Goal: Complete application form: Complete application form

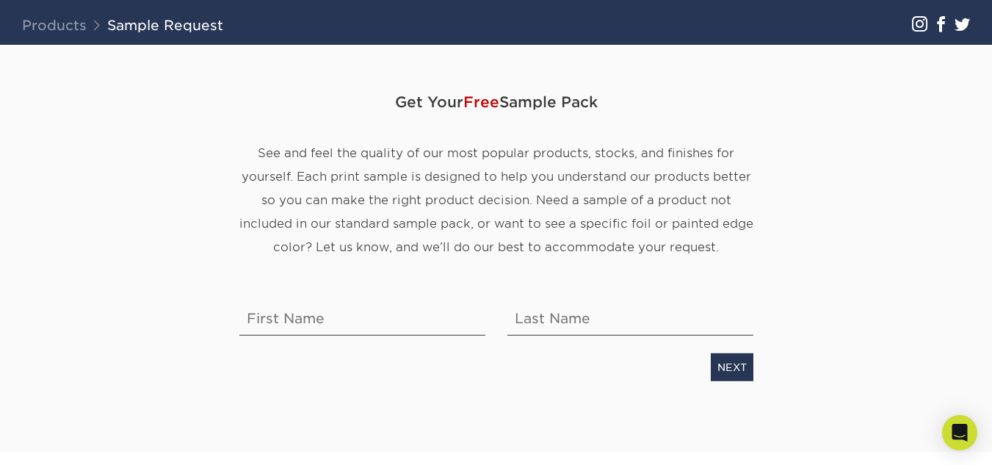
scroll to position [147, 0]
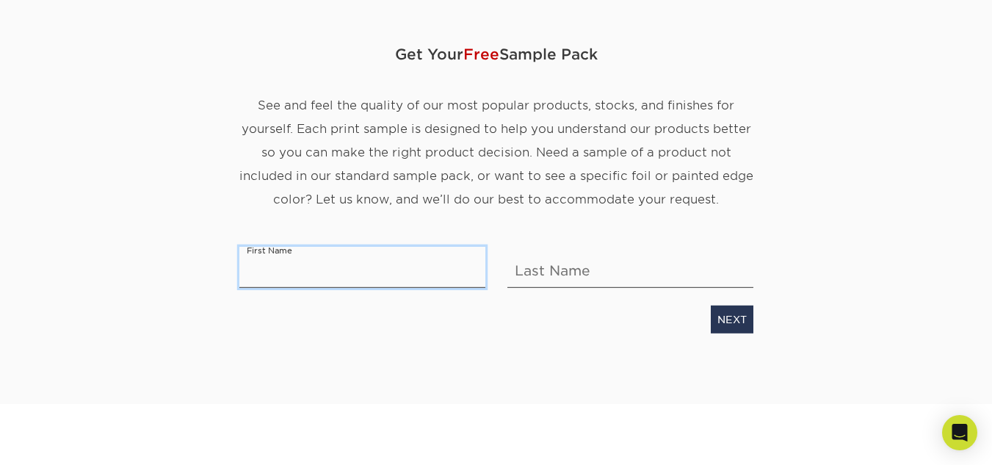
click at [303, 278] on input "text" at bounding box center [362, 267] width 246 height 41
type input "Janessa"
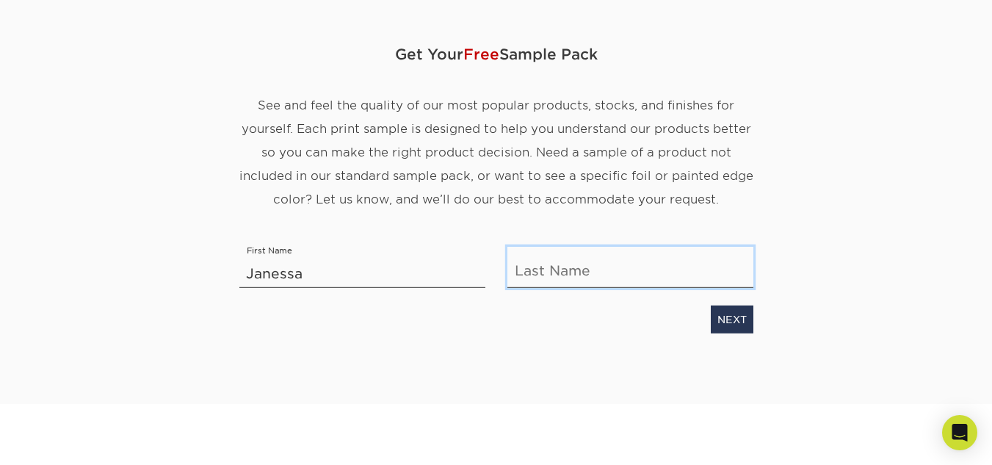
type input "[PERSON_NAME]"
click at [714, 320] on link "NEXT" at bounding box center [732, 319] width 43 height 28
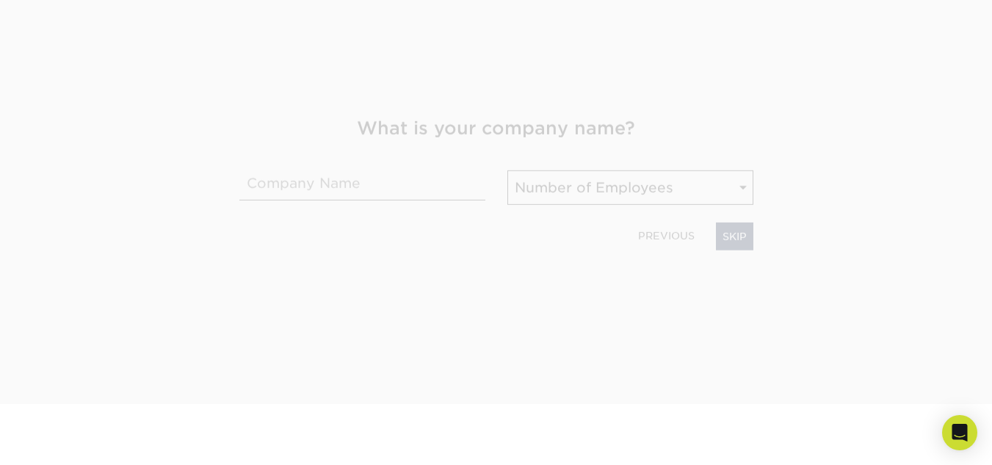
scroll to position [230, 0]
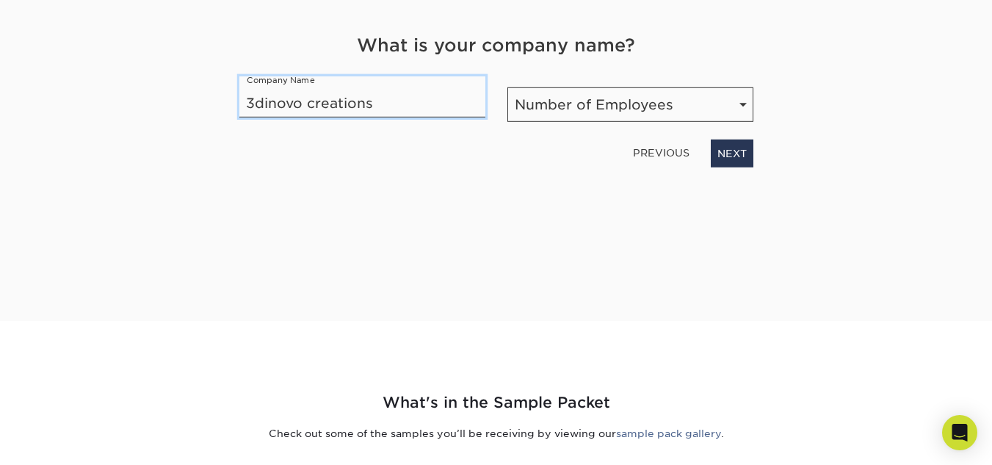
type input "3dinovo creations"
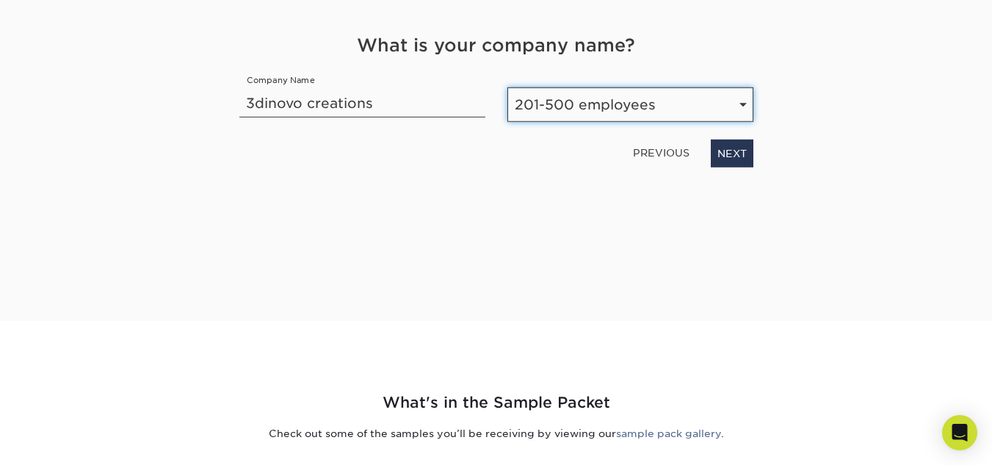
click at [545, 117] on select "Number of Employees Self-employed 1-10 employees 11-50 employees 51-200 employe…" at bounding box center [630, 104] width 246 height 35
select select "1-10"
click at [507, 87] on select "Number of Employees Self-employed 1-10 employees 11-50 employees 51-200 employe…" at bounding box center [630, 104] width 246 height 35
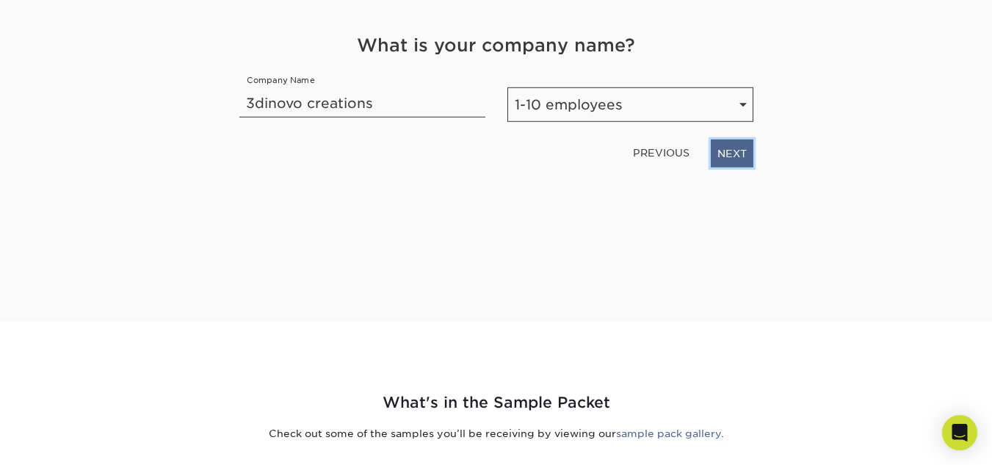
click at [718, 155] on link "NEXT" at bounding box center [732, 153] width 43 height 28
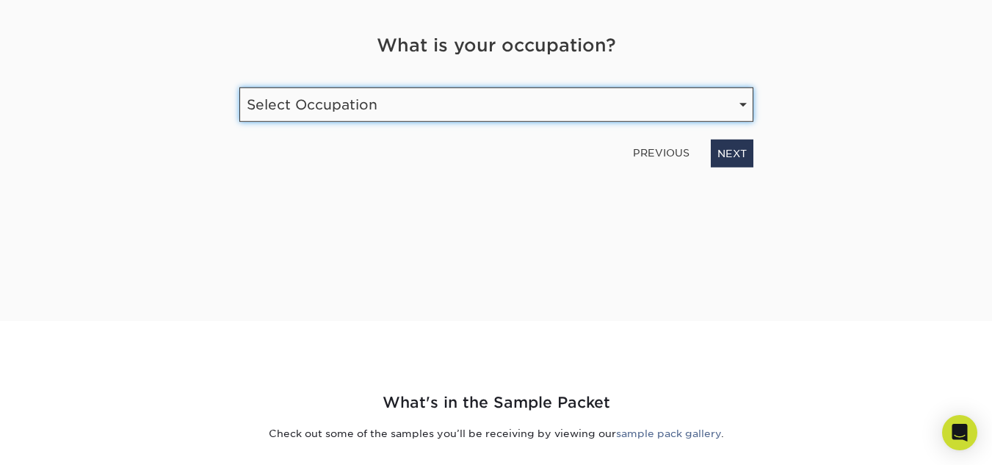
click at [641, 112] on select "Select Occupation Agency Automotive Blogger Cleaning Services Construction Educ…" at bounding box center [496, 104] width 514 height 35
click at [482, 101] on select "Select Occupation Agency Automotive Blogger Cleaning Services Construction Educ…" at bounding box center [496, 104] width 514 height 35
select select "Print"
click at [239, 87] on select "Select Occupation Agency Automotive Blogger Cleaning Services Construction Educ…" at bounding box center [496, 104] width 514 height 35
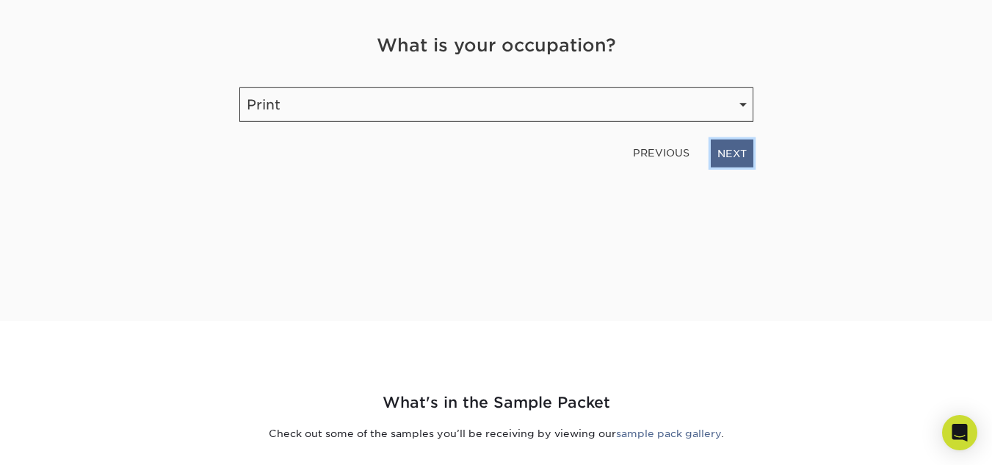
click at [752, 157] on link "NEXT" at bounding box center [732, 153] width 43 height 28
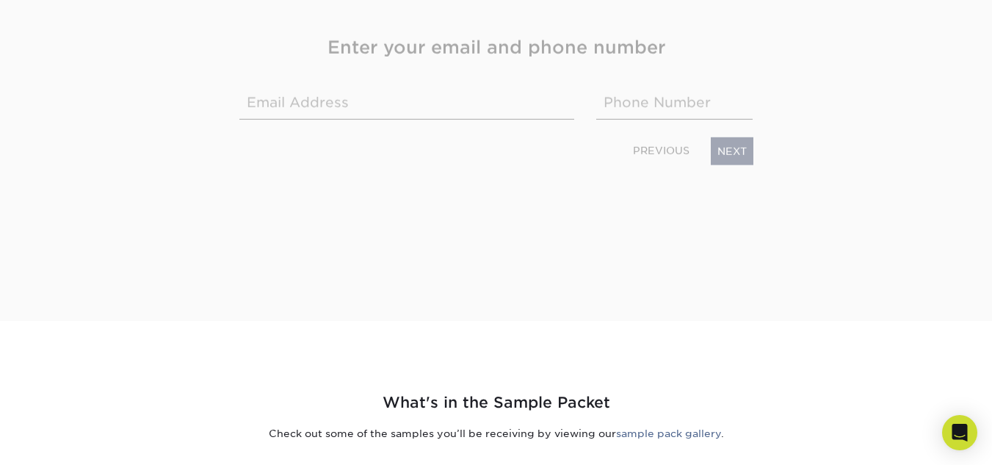
scroll to position [232, 0]
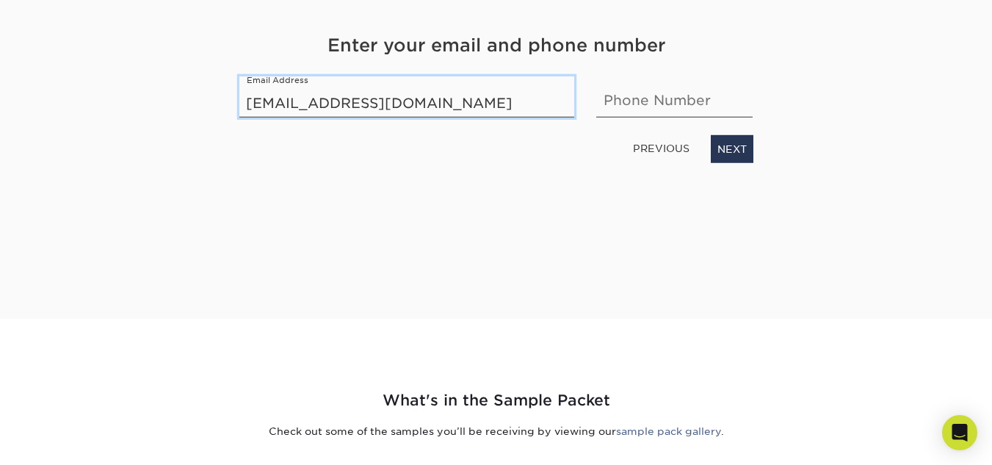
type input "loulouomalley90@gmail.com"
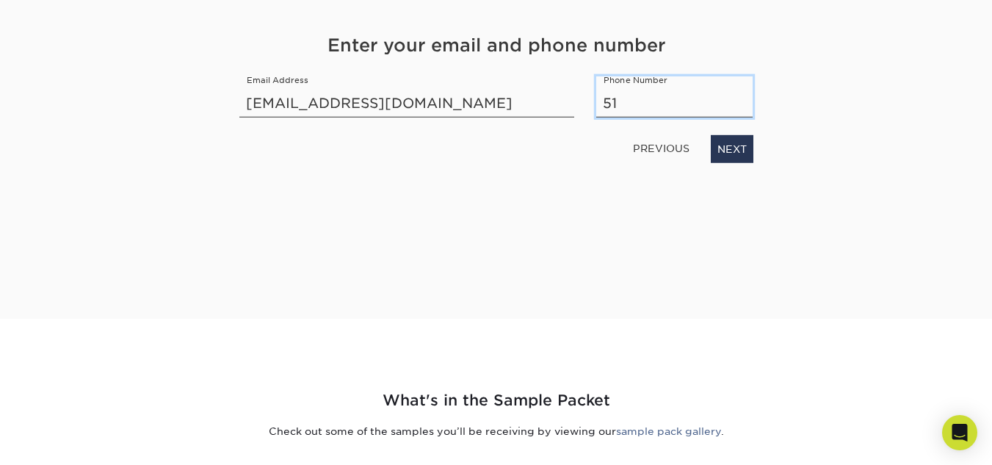
type input "5185728630"
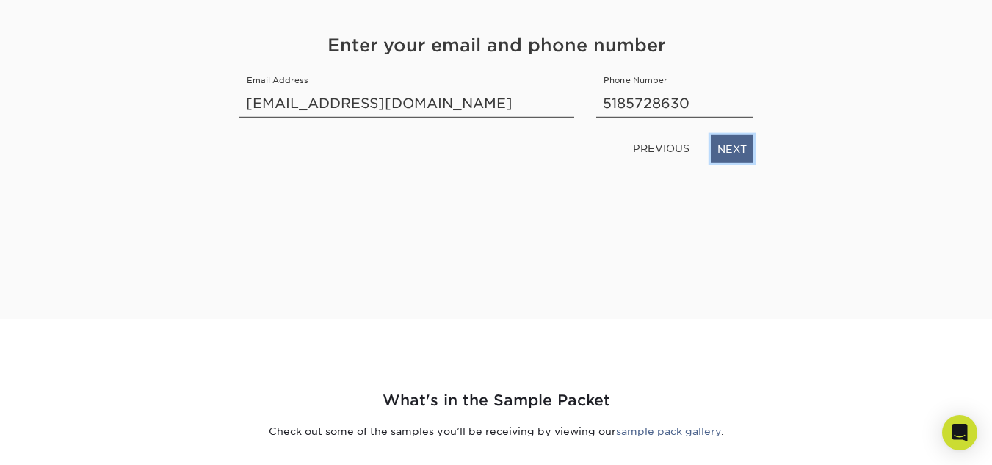
click at [728, 152] on link "NEXT" at bounding box center [732, 149] width 43 height 28
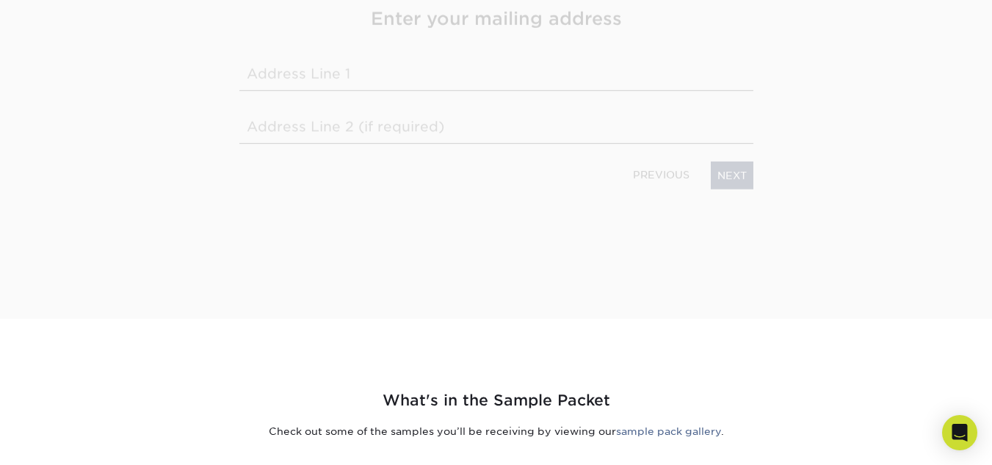
scroll to position [206, 0]
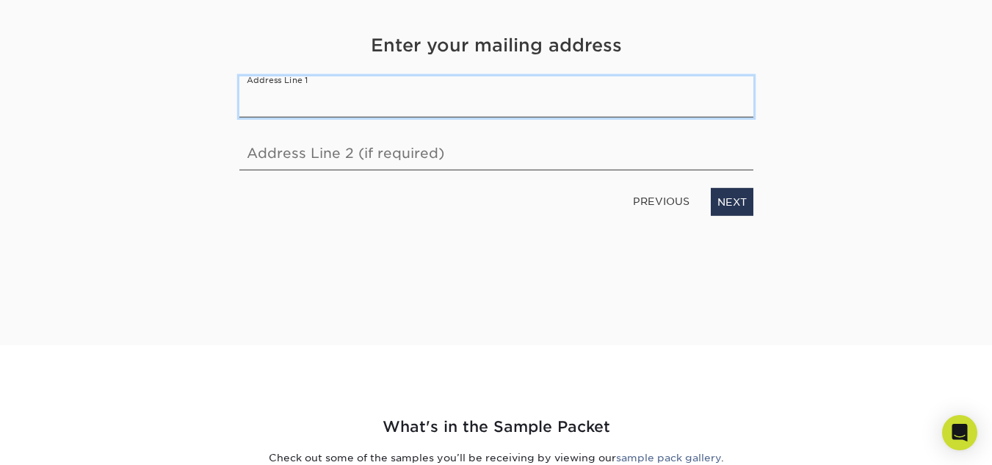
click at [463, 106] on input "text" at bounding box center [496, 96] width 514 height 41
type input "11 Haskell St"
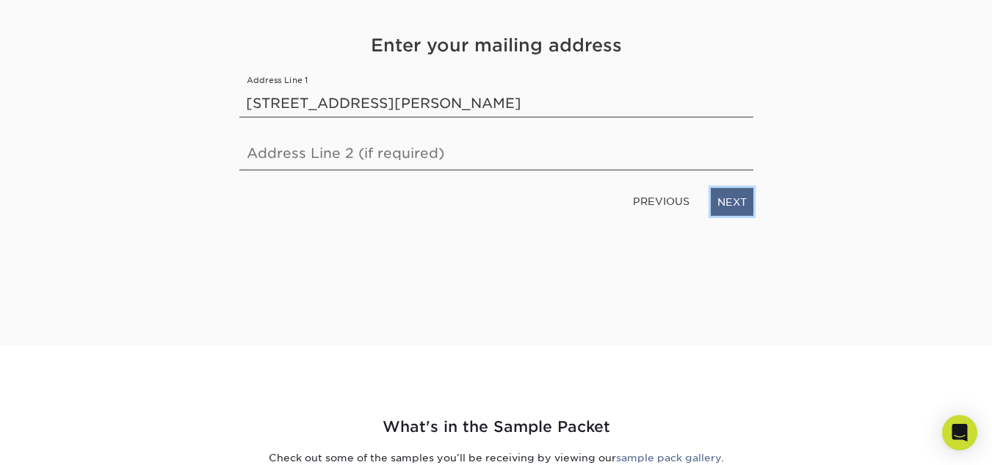
click at [741, 197] on link "NEXT" at bounding box center [732, 202] width 43 height 28
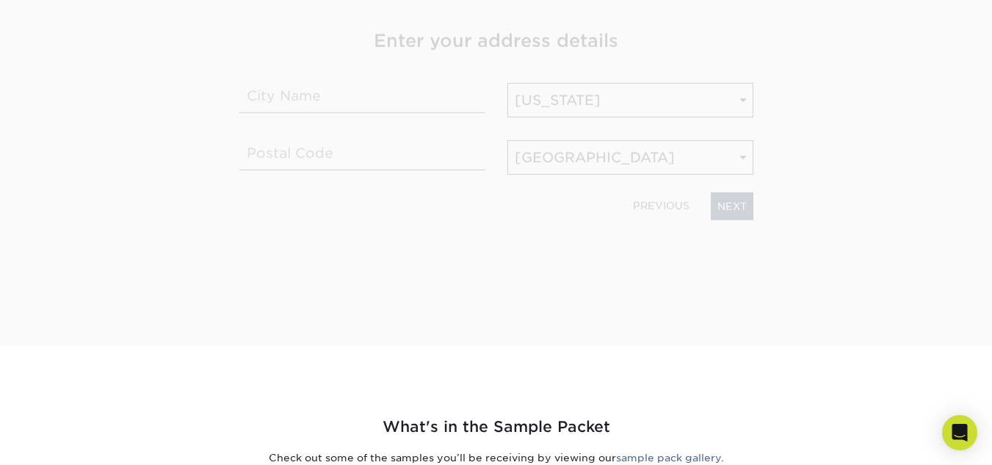
scroll to position [201, 0]
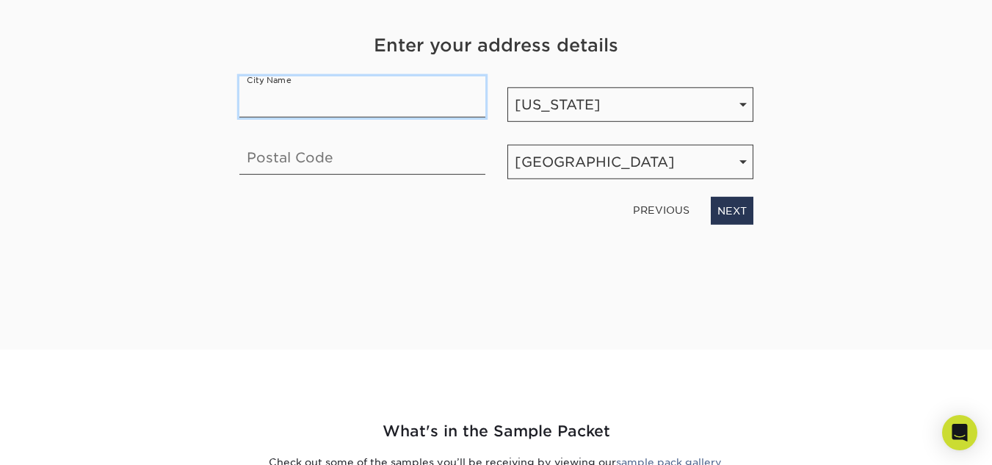
click at [426, 104] on input "text" at bounding box center [362, 96] width 246 height 41
type input "Massena"
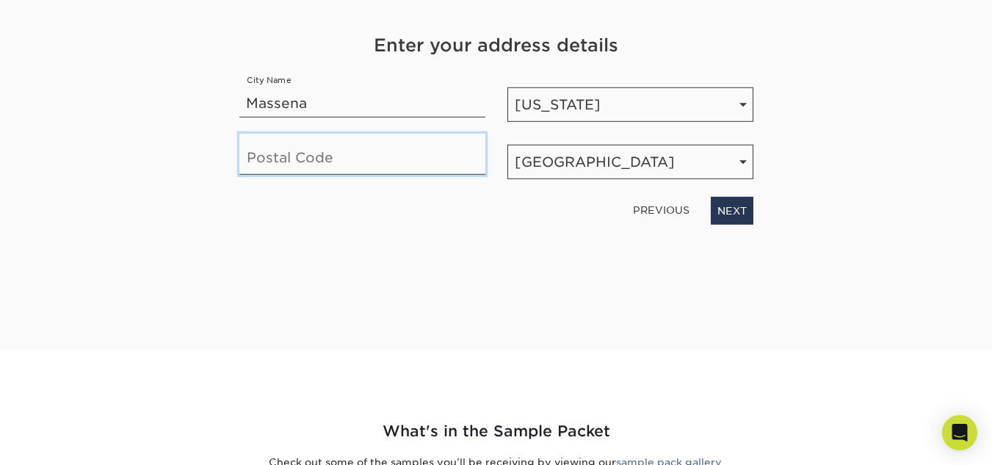
type input "13662-1147"
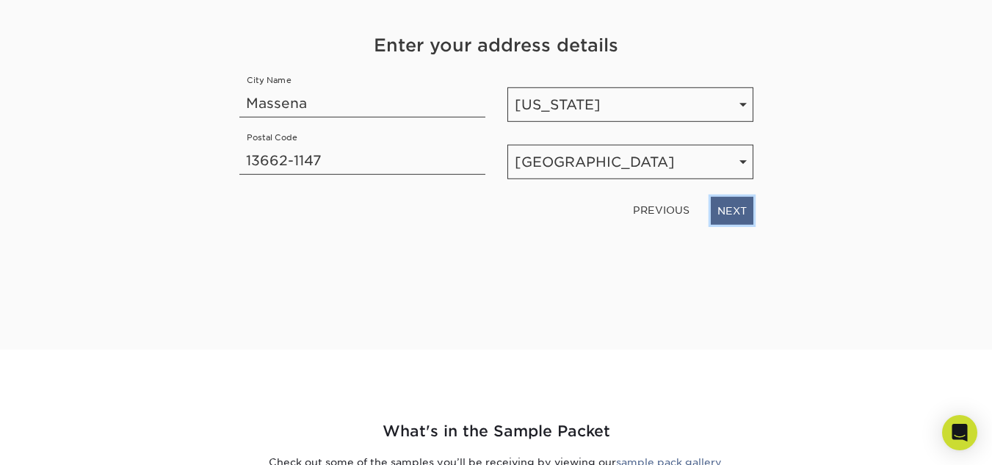
click at [732, 214] on link "NEXT" at bounding box center [732, 211] width 43 height 28
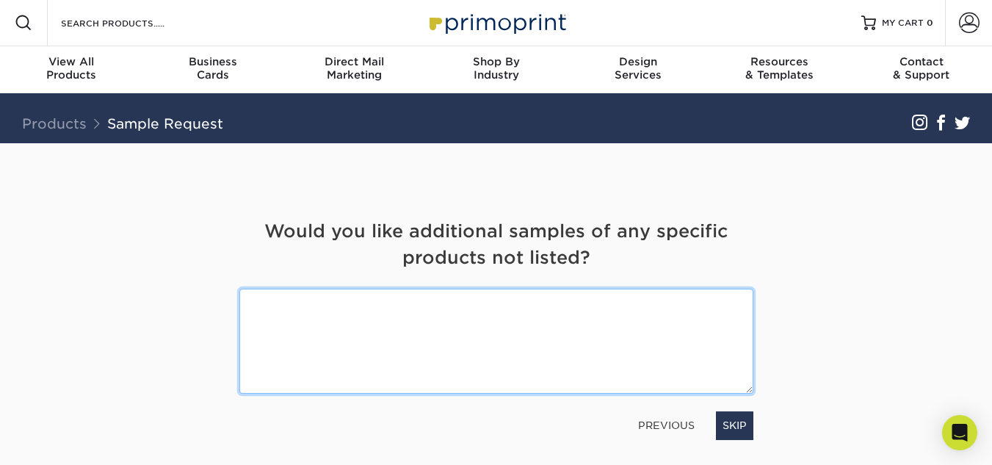
scroll to position [0, 0]
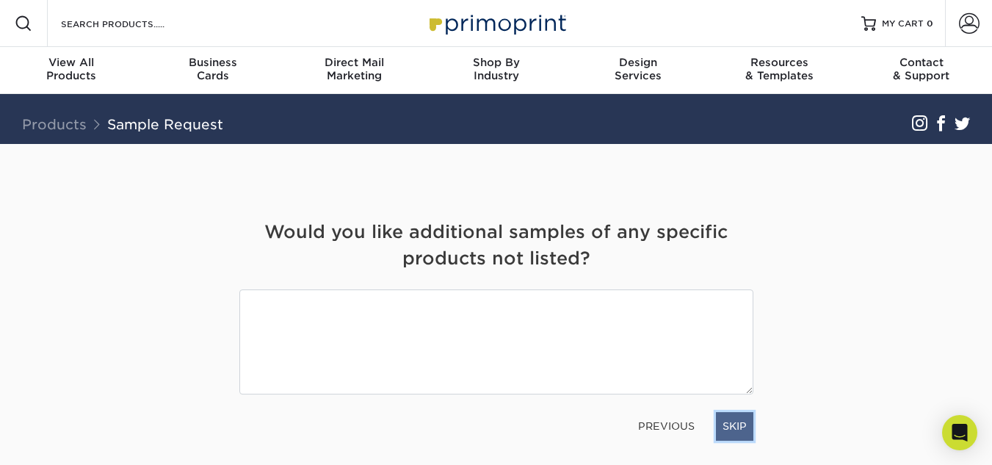
click at [736, 428] on link "SKIP" at bounding box center [734, 426] width 37 height 28
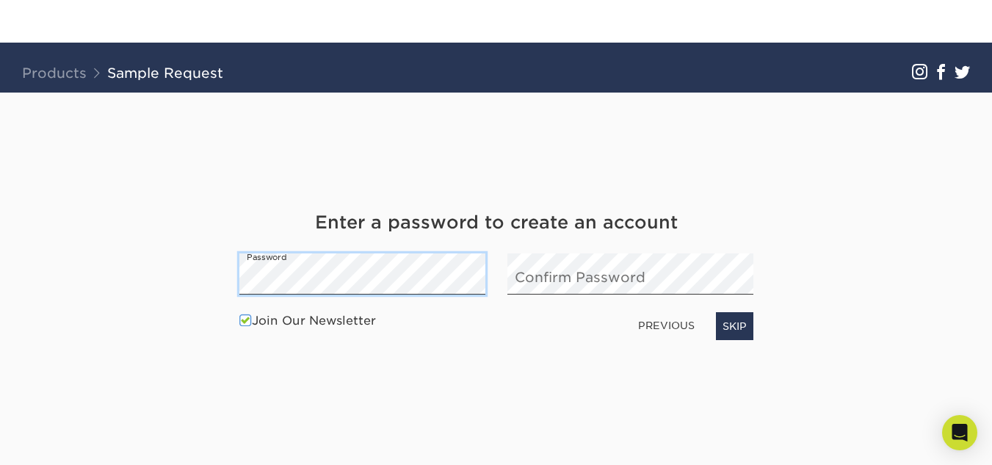
scroll to position [147, 0]
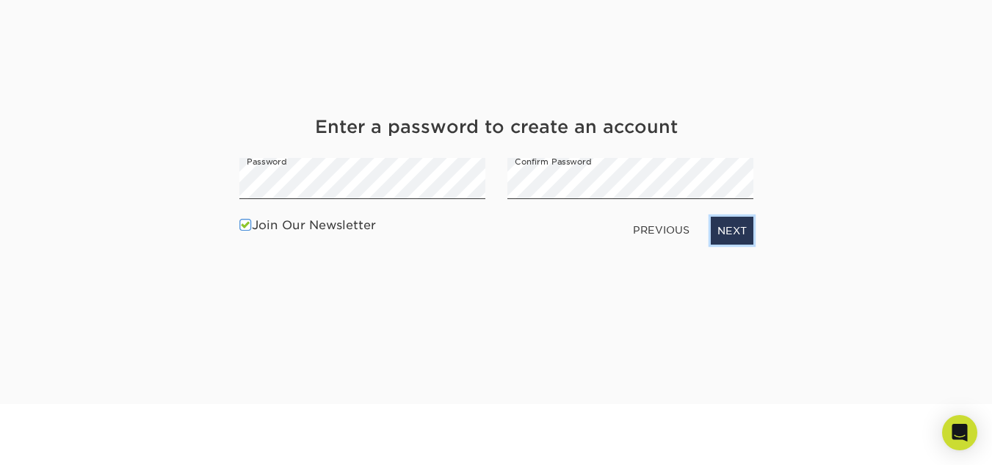
click at [744, 222] on link "NEXT" at bounding box center [732, 231] width 43 height 28
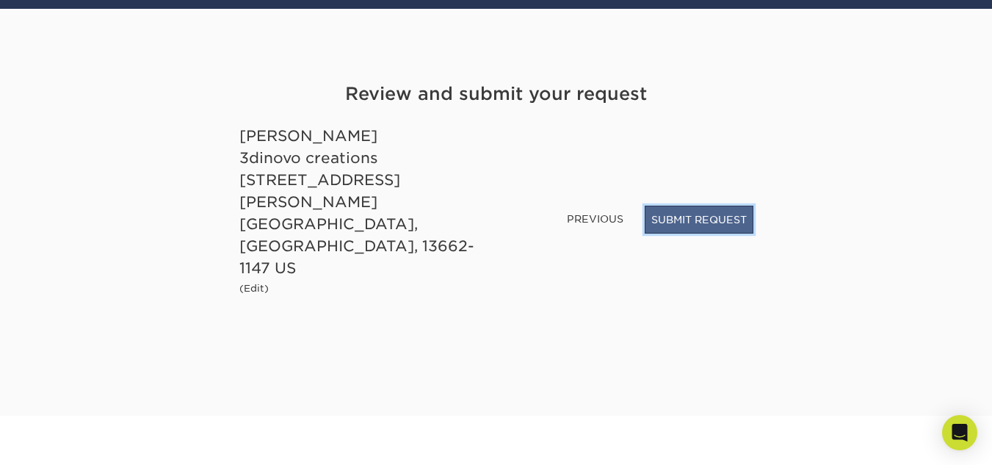
click at [724, 233] on button "SUBMIT REQUEST" at bounding box center [699, 220] width 109 height 28
